Goal: Complete application form

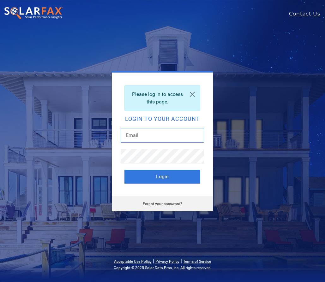
click at [157, 131] on input "text" at bounding box center [162, 135] width 83 height 15
type input "thesmithfamily215@gmail.com"
click at [147, 83] on div "Please log in to access this page. Login to your account thesmithfamily215@gmai…" at bounding box center [162, 135] width 101 height 124
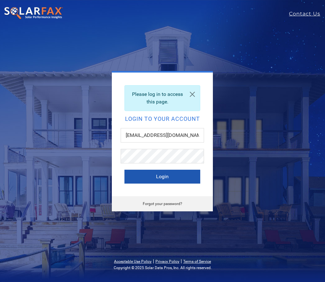
click at [164, 173] on button "Login" at bounding box center [162, 177] width 76 height 14
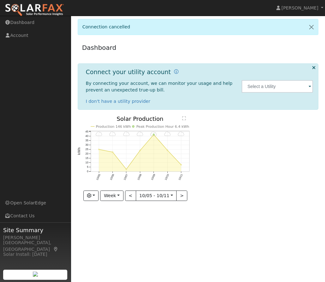
click at [154, 237] on div "User Profile First name Last name Email Email Notifications No Emails No Emails…" at bounding box center [198, 149] width 254 height 266
click at [310, 85] on span at bounding box center [309, 86] width 3 height 7
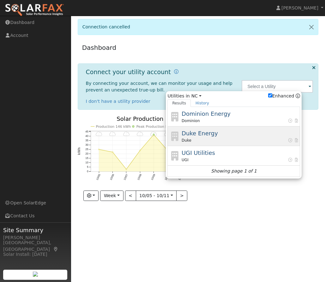
click at [219, 136] on div "Duke Energy Duke" at bounding box center [240, 136] width 117 height 14
type input "Duke"
